Goal: Task Accomplishment & Management: Use online tool/utility

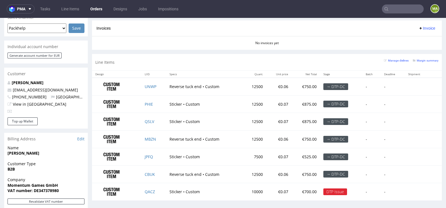
scroll to position [254, 0]
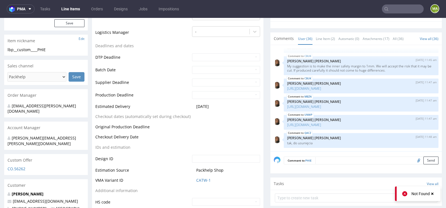
scroll to position [171, 0]
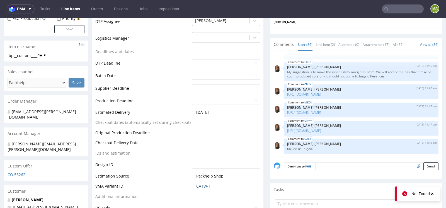
click at [199, 184] on link "CATW-1" at bounding box center [203, 186] width 15 height 6
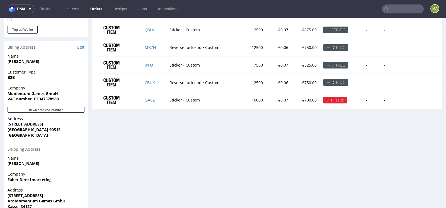
scroll to position [332, 0]
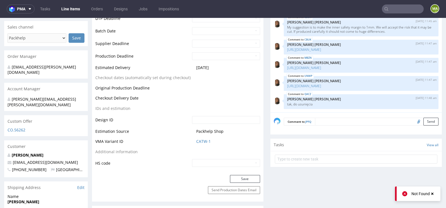
scroll to position [221, 0]
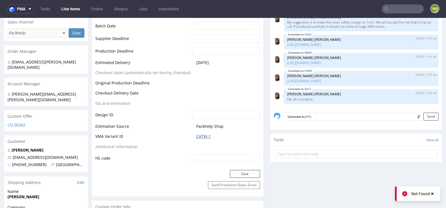
click at [204, 133] on link "CATW-1" at bounding box center [203, 136] width 15 height 6
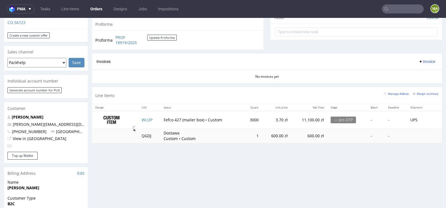
scroll to position [208, 0]
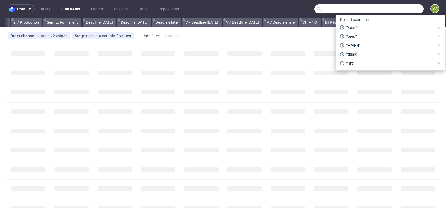
click at [392, 12] on input "text" at bounding box center [369, 8] width 109 height 9
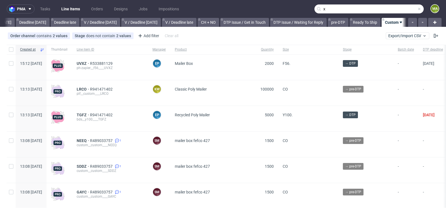
scroll to position [0, 631]
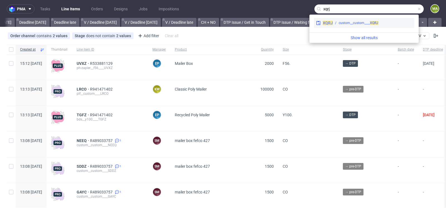
type input "xqrj"
click at [351, 24] on div "custom__custom____ XQRJ" at bounding box center [359, 22] width 40 height 5
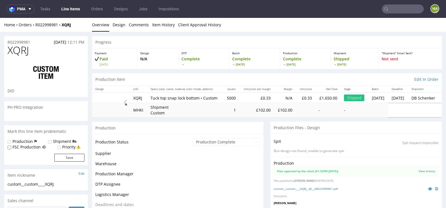
scroll to position [776, 0]
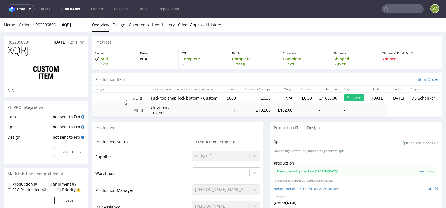
select select "in_progress"
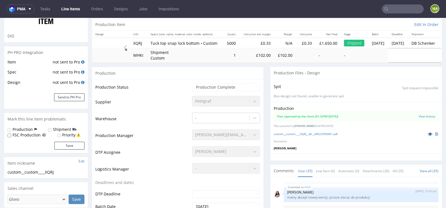
scroll to position [62, 0]
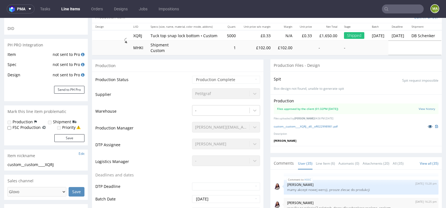
click at [428, 126] on icon at bounding box center [430, 126] width 4 height 4
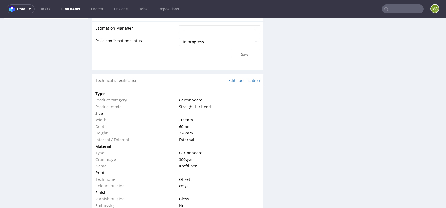
scroll to position [0, 0]
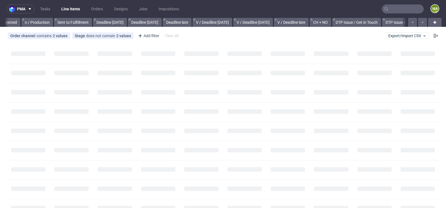
click at [392, 10] on input "text" at bounding box center [403, 8] width 42 height 9
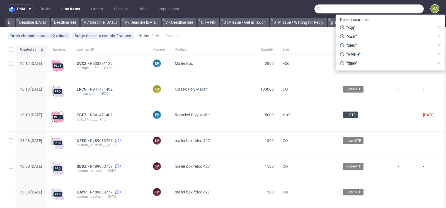
scroll to position [0, 631]
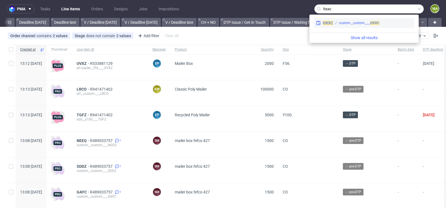
type input "hxxc"
click at [349, 24] on div "custom__custom____ HXXC" at bounding box center [359, 22] width 40 height 5
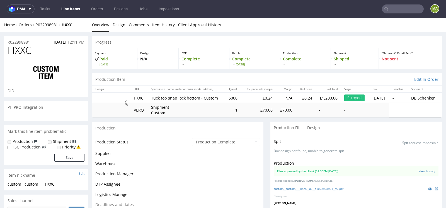
scroll to position [776, 0]
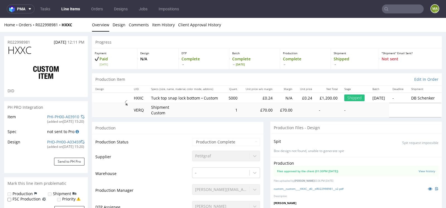
select select "in_progress"
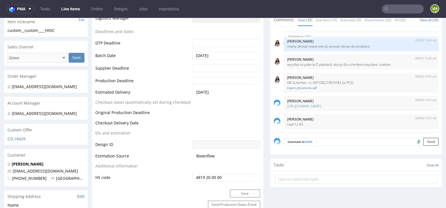
scroll to position [208, 0]
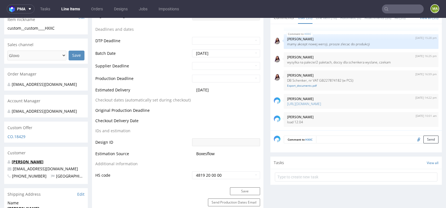
click at [27, 160] on link "[PERSON_NAME]" at bounding box center [28, 161] width 32 height 5
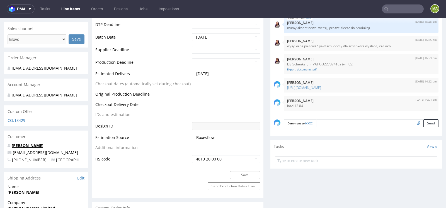
scroll to position [0, 0]
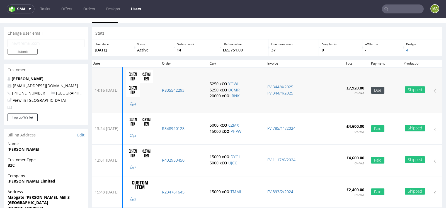
scroll to position [10, 0]
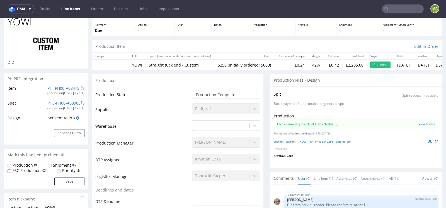
scroll to position [29, 0]
click at [428, 139] on icon at bounding box center [430, 141] width 4 height 4
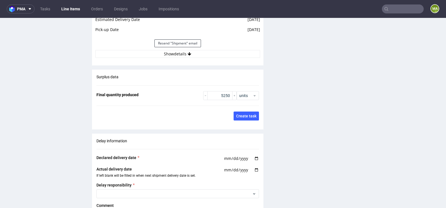
scroll to position [1046, 0]
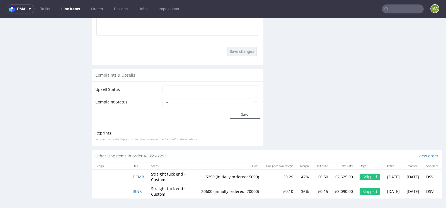
click at [138, 176] on span "DCMR" at bounding box center [138, 176] width 11 height 5
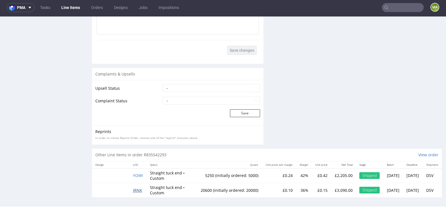
click at [136, 187] on span "IRNK" at bounding box center [137, 189] width 9 height 5
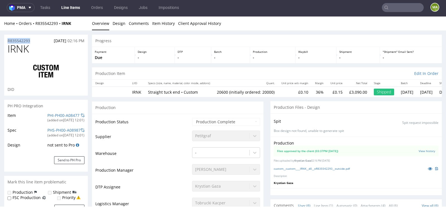
drag, startPoint x: 35, startPoint y: 43, endPoint x: 0, endPoint y: 39, distance: 34.8
copy p "R835542293"
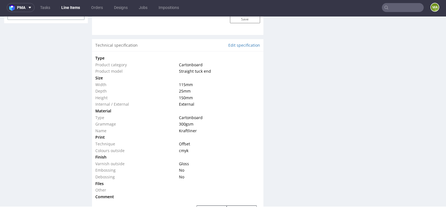
scroll to position [1017, 0]
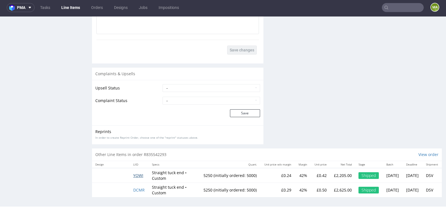
click at [136, 172] on span "YOWI" at bounding box center [138, 174] width 10 height 5
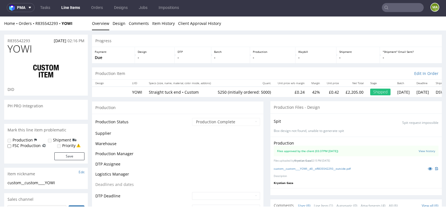
scroll to position [68, 0]
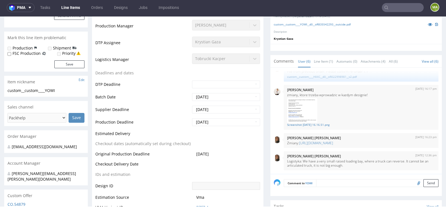
type input "5250"
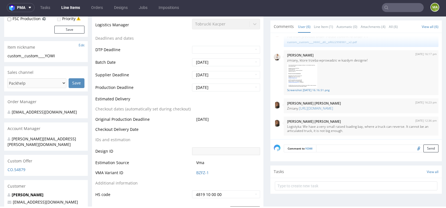
scroll to position [0, 0]
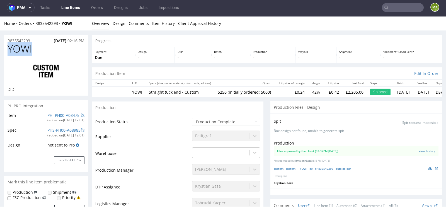
drag, startPoint x: 37, startPoint y: 52, endPoint x: 0, endPoint y: 52, distance: 37.1
copy span "YOWI"
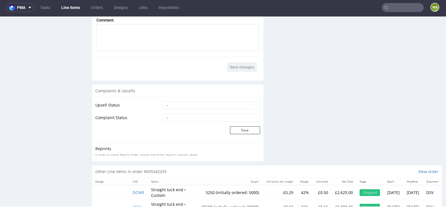
scroll to position [1046, 0]
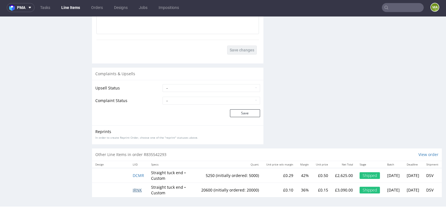
click at [137, 187] on span "IRNK" at bounding box center [137, 189] width 9 height 5
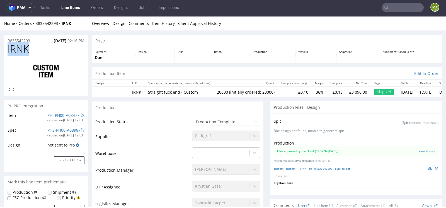
drag, startPoint x: 37, startPoint y: 51, endPoint x: 0, endPoint y: 50, distance: 37.1
copy span "IRNK"
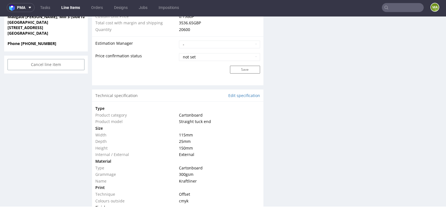
scroll to position [454, 0]
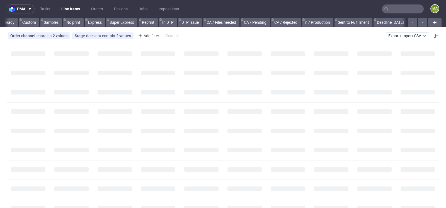
click at [400, 8] on input "text" at bounding box center [403, 8] width 42 height 9
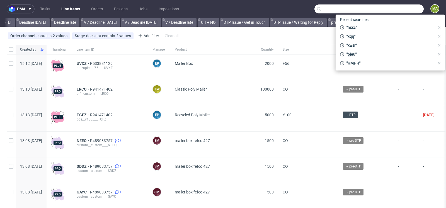
scroll to position [0, 631]
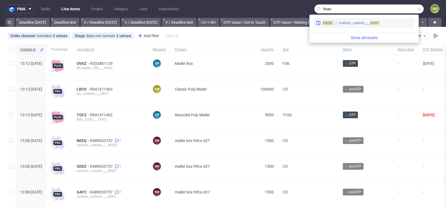
type input "hxxc"
click at [367, 22] on div "custom__custom____ HXXC" at bounding box center [359, 22] width 40 height 5
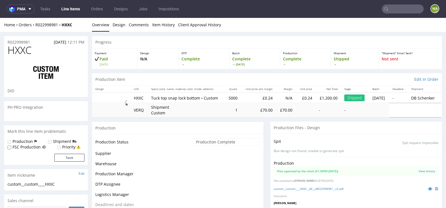
scroll to position [776, 0]
select select "in_progress"
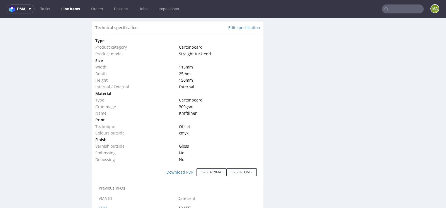
scroll to position [530, 0]
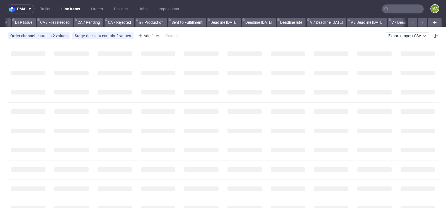
click at [391, 8] on input "text" at bounding box center [403, 8] width 42 height 9
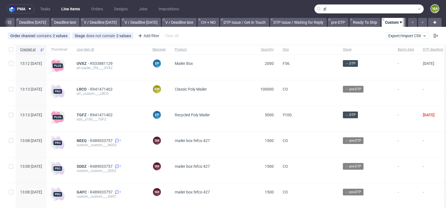
scroll to position [0, 631]
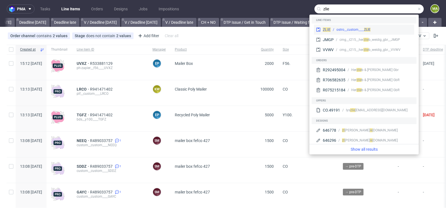
type input "zlie"
click at [345, 27] on div "ostro__custom____ ZLIE" at bounding box center [354, 29] width 34 height 5
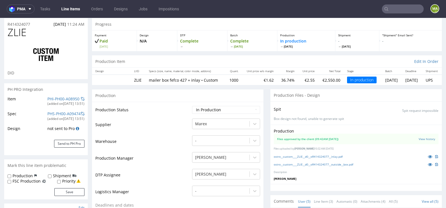
scroll to position [24, 0]
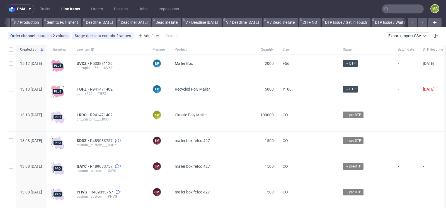
scroll to position [0, 631]
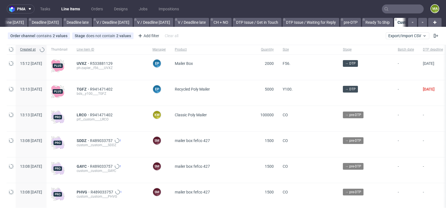
scroll to position [0, 631]
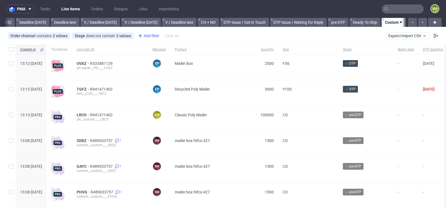
click at [147, 34] on div "Add filter" at bounding box center [148, 35] width 25 height 9
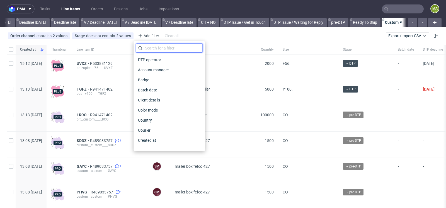
click at [151, 48] on input "text" at bounding box center [169, 48] width 67 height 9
type input "pro"
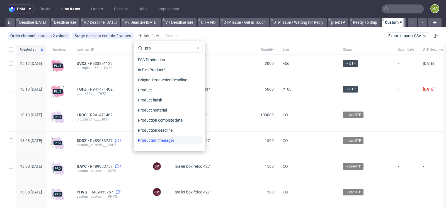
click at [157, 140] on span "Production manager" at bounding box center [156, 140] width 41 height 8
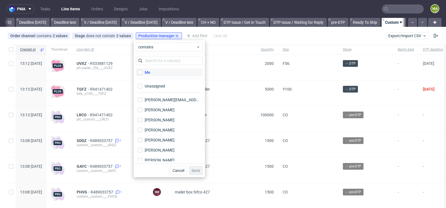
click at [148, 72] on div "Me" at bounding box center [148, 72] width 6 height 6
click at [143, 72] on input "Me" at bounding box center [140, 72] width 4 height 4
checkbox input "true"
click at [196, 169] on span "Save" at bounding box center [196, 170] width 9 height 4
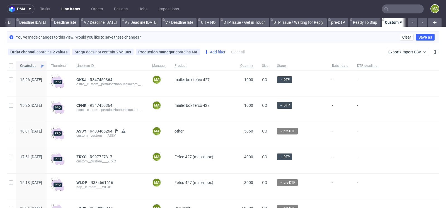
click at [216, 52] on div "Add filter" at bounding box center [214, 51] width 25 height 9
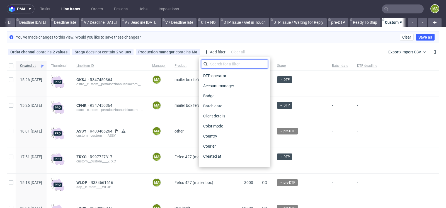
click at [216, 61] on input "text" at bounding box center [234, 63] width 67 height 9
type input "pro"
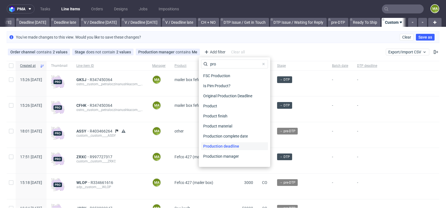
click at [231, 145] on span "Production deadline" at bounding box center [221, 146] width 40 height 8
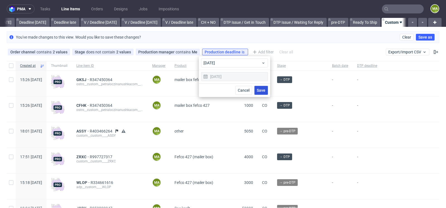
click at [259, 92] on span "Save" at bounding box center [261, 90] width 9 height 4
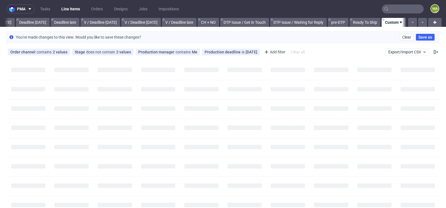
scroll to position [0, 626]
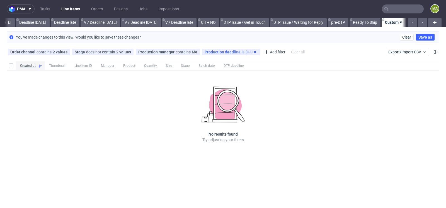
click at [253, 51] on icon at bounding box center [255, 52] width 4 height 4
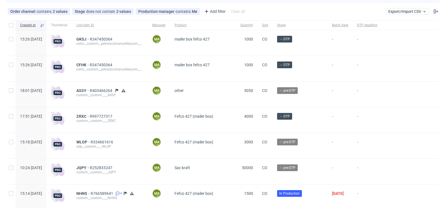
scroll to position [41, 0]
click at [213, 15] on div "Order channel contains 2 values Custom, Plus Stage does not contain 2 values Ca…" at bounding box center [223, 10] width 446 height 13
click at [214, 14] on div "Add filter" at bounding box center [214, 11] width 25 height 9
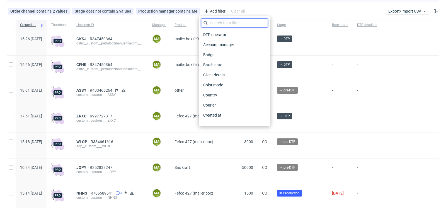
click at [213, 24] on input "text" at bounding box center [234, 22] width 67 height 9
type input "pro"
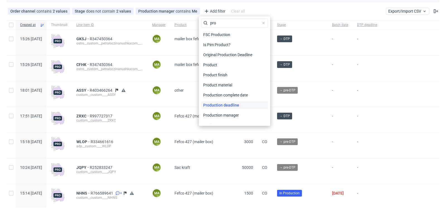
click at [213, 104] on span "Production deadline" at bounding box center [221, 105] width 40 height 8
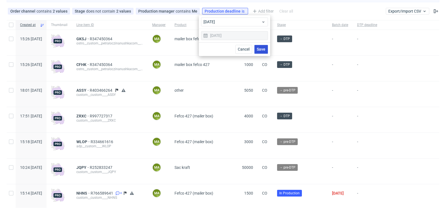
click at [260, 51] on span "Save" at bounding box center [261, 49] width 9 height 4
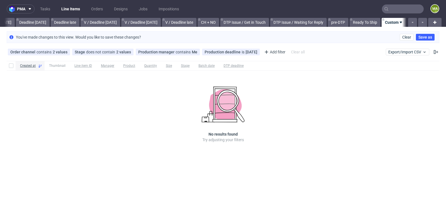
scroll to position [0, 0]
click at [254, 51] on use at bounding box center [255, 52] width 2 height 2
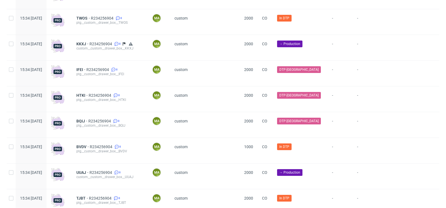
scroll to position [546, 0]
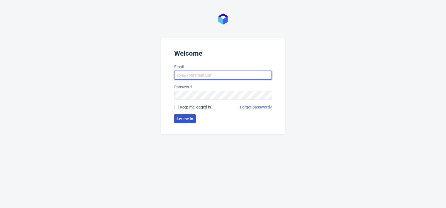
type input "[PERSON_NAME][EMAIL_ADDRESS][PERSON_NAME][DOMAIN_NAME]"
click at [188, 117] on span "Let me in" at bounding box center [185, 119] width 16 height 4
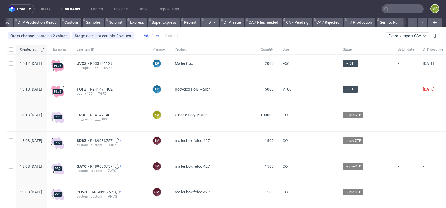
click at [147, 38] on div "Add filter" at bounding box center [148, 35] width 25 height 9
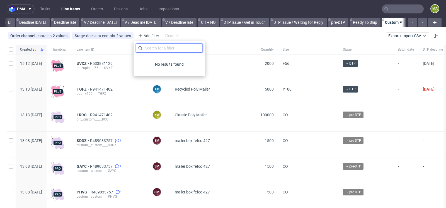
scroll to position [0, 631]
click at [159, 48] on input "text" at bounding box center [169, 48] width 67 height 9
type input "pro"
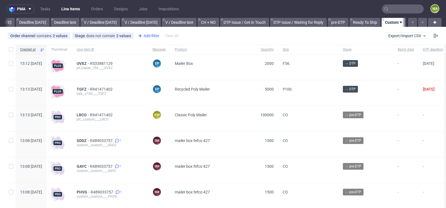
scroll to position [0, 631]
click at [150, 37] on div "Add filter" at bounding box center [148, 35] width 25 height 9
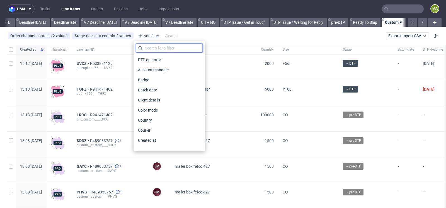
click at [151, 49] on input "text" at bounding box center [169, 48] width 67 height 9
type input "pro"
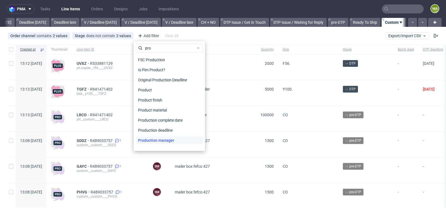
click at [174, 141] on span "Production manager" at bounding box center [156, 140] width 41 height 8
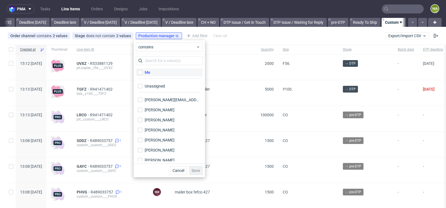
click at [150, 72] on div "Me" at bounding box center [148, 72] width 6 height 6
click at [143, 72] on input "Me" at bounding box center [140, 72] width 4 height 4
checkbox input "true"
click at [194, 171] on span "Save" at bounding box center [196, 170] width 9 height 4
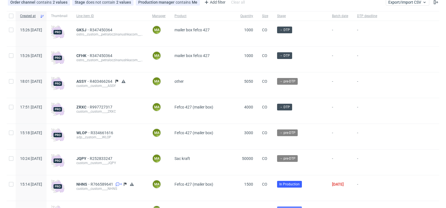
scroll to position [76, 0]
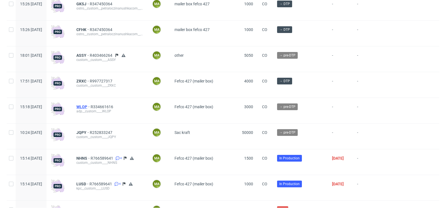
click at [91, 107] on span "WLOP" at bounding box center [83, 106] width 14 height 4
click at [90, 131] on span "JQPY" at bounding box center [82, 132] width 13 height 4
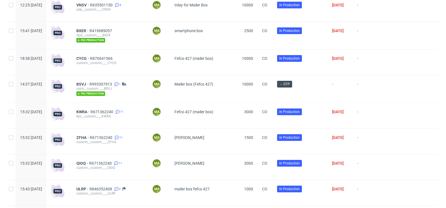
scroll to position [590, 0]
click at [90, 83] on span "BSVJ" at bounding box center [82, 83] width 13 height 4
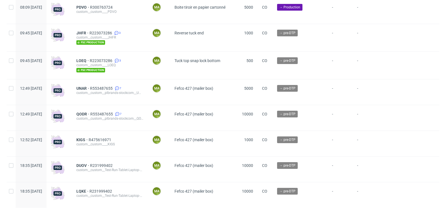
scroll to position [1279, 0]
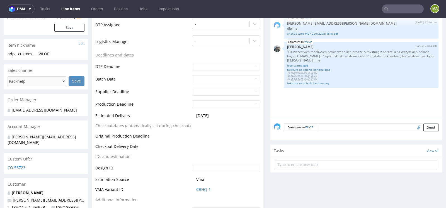
scroll to position [182, 0]
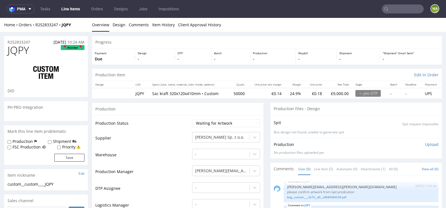
scroll to position [15, 0]
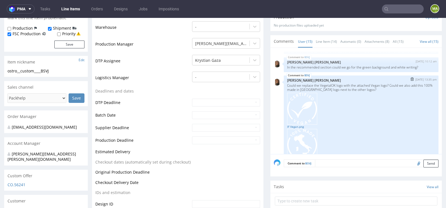
scroll to position [355, 0]
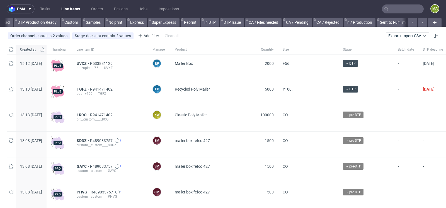
click at [391, 8] on input "text" at bounding box center [403, 8] width 42 height 9
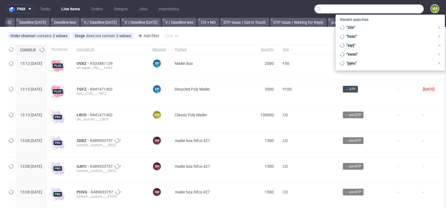
scroll to position [0, 631]
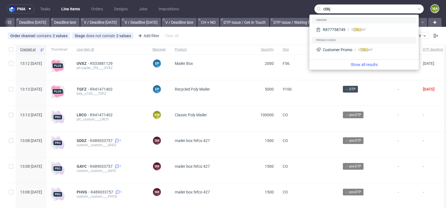
type input "cbkj"
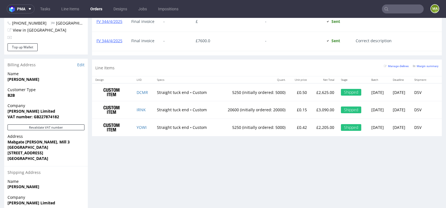
scroll to position [316, 0]
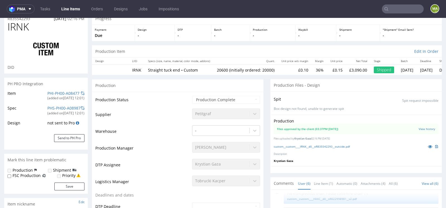
scroll to position [70, 0]
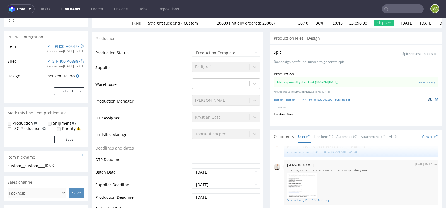
click at [428, 98] on icon at bounding box center [430, 99] width 4 height 4
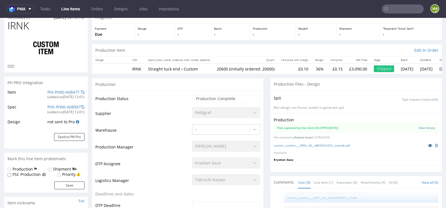
scroll to position [0, 0]
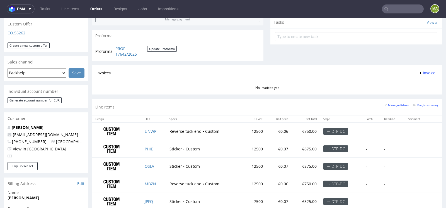
scroll to position [244, 0]
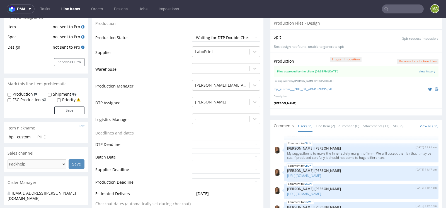
scroll to position [210, 0]
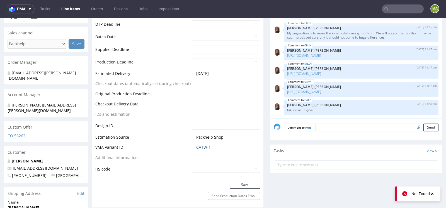
click at [196, 146] on link "CATW-1" at bounding box center [203, 147] width 15 height 6
